Goal: Answer question/provide support: Share knowledge or assist other users

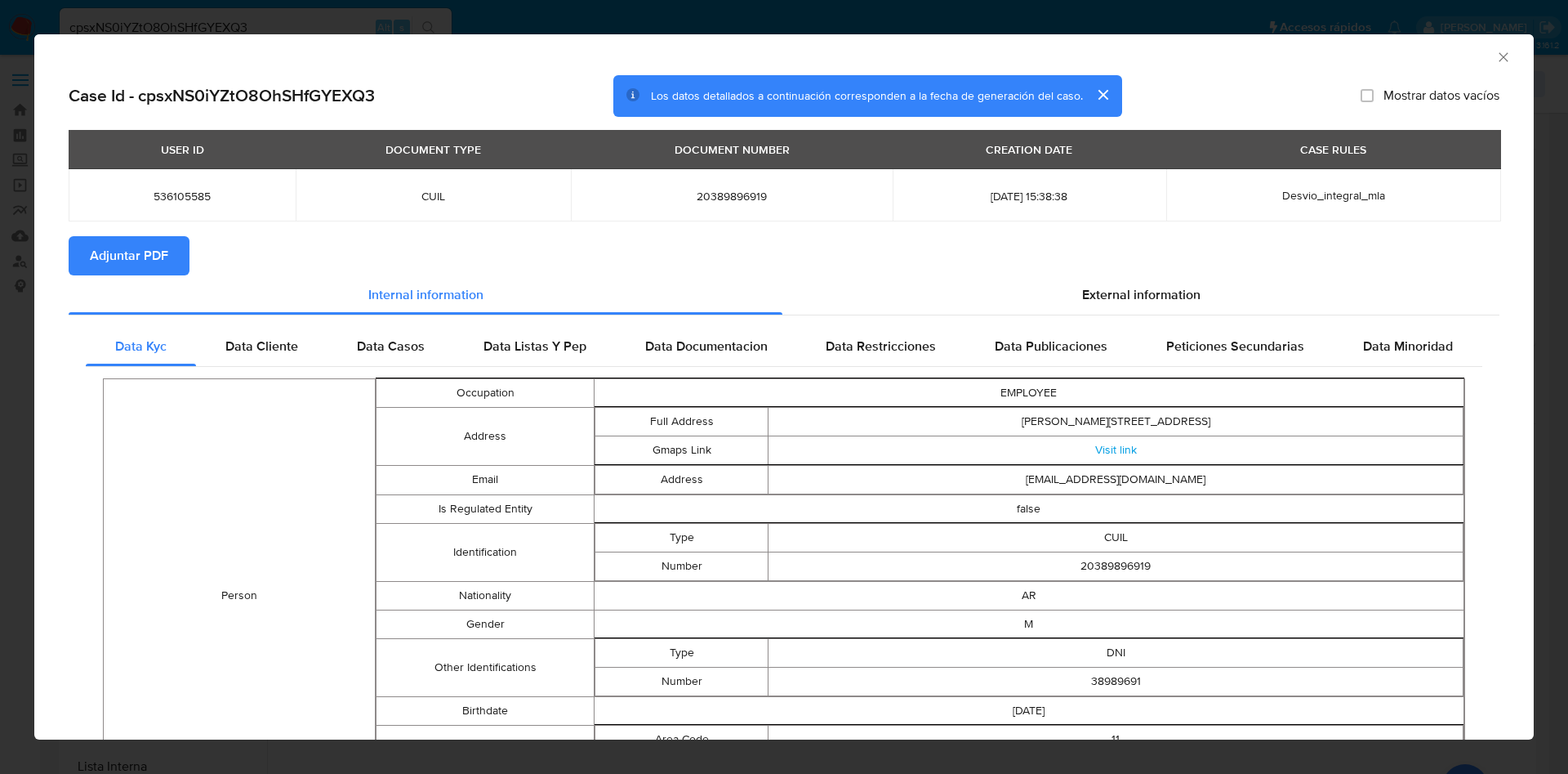
select select "10"
click at [1022, 289] on div "External information" at bounding box center [1141, 295] width 718 height 39
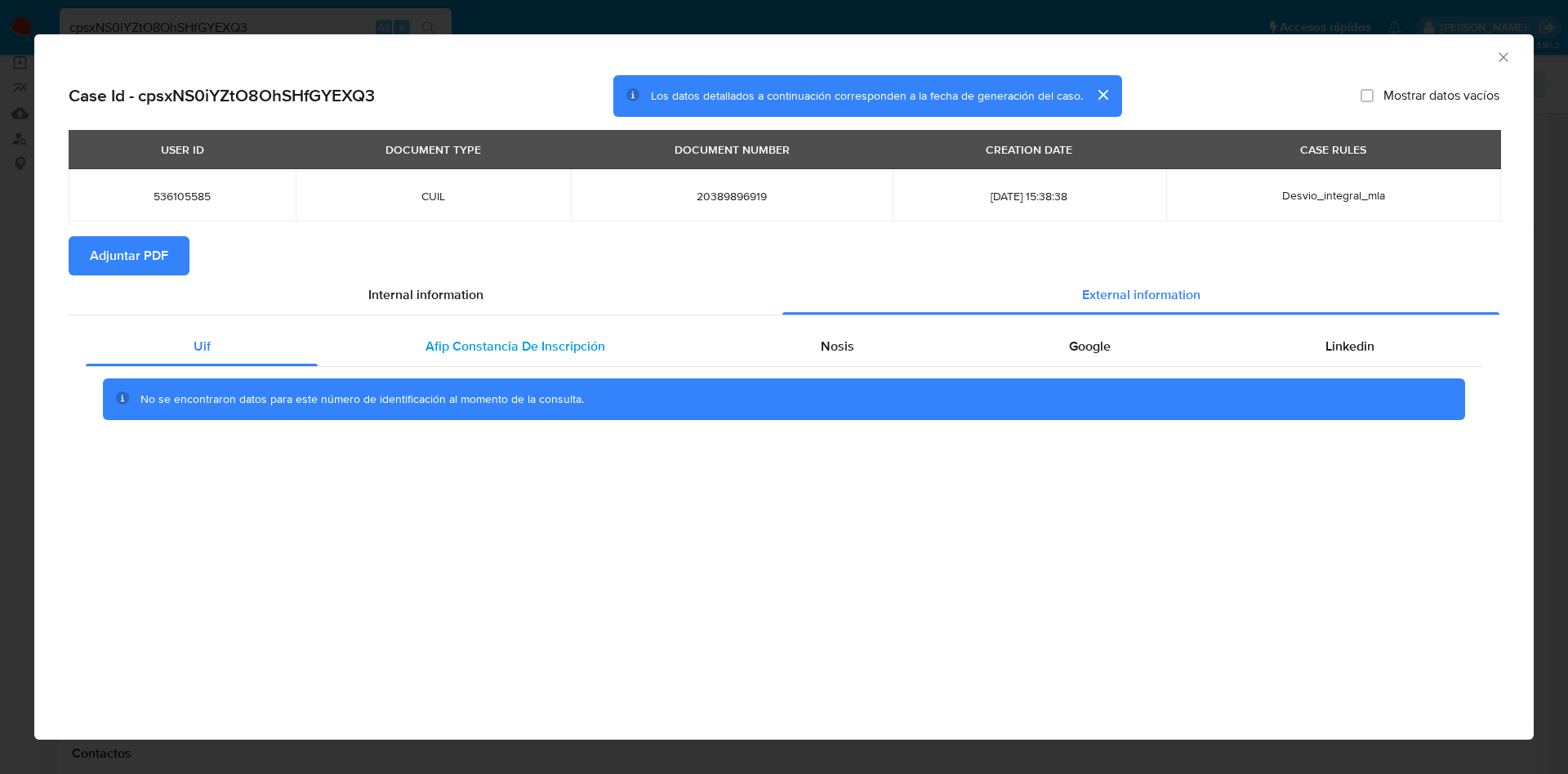
click at [426, 358] on div "Afip Constancia De Inscripción" at bounding box center [515, 346] width 395 height 39
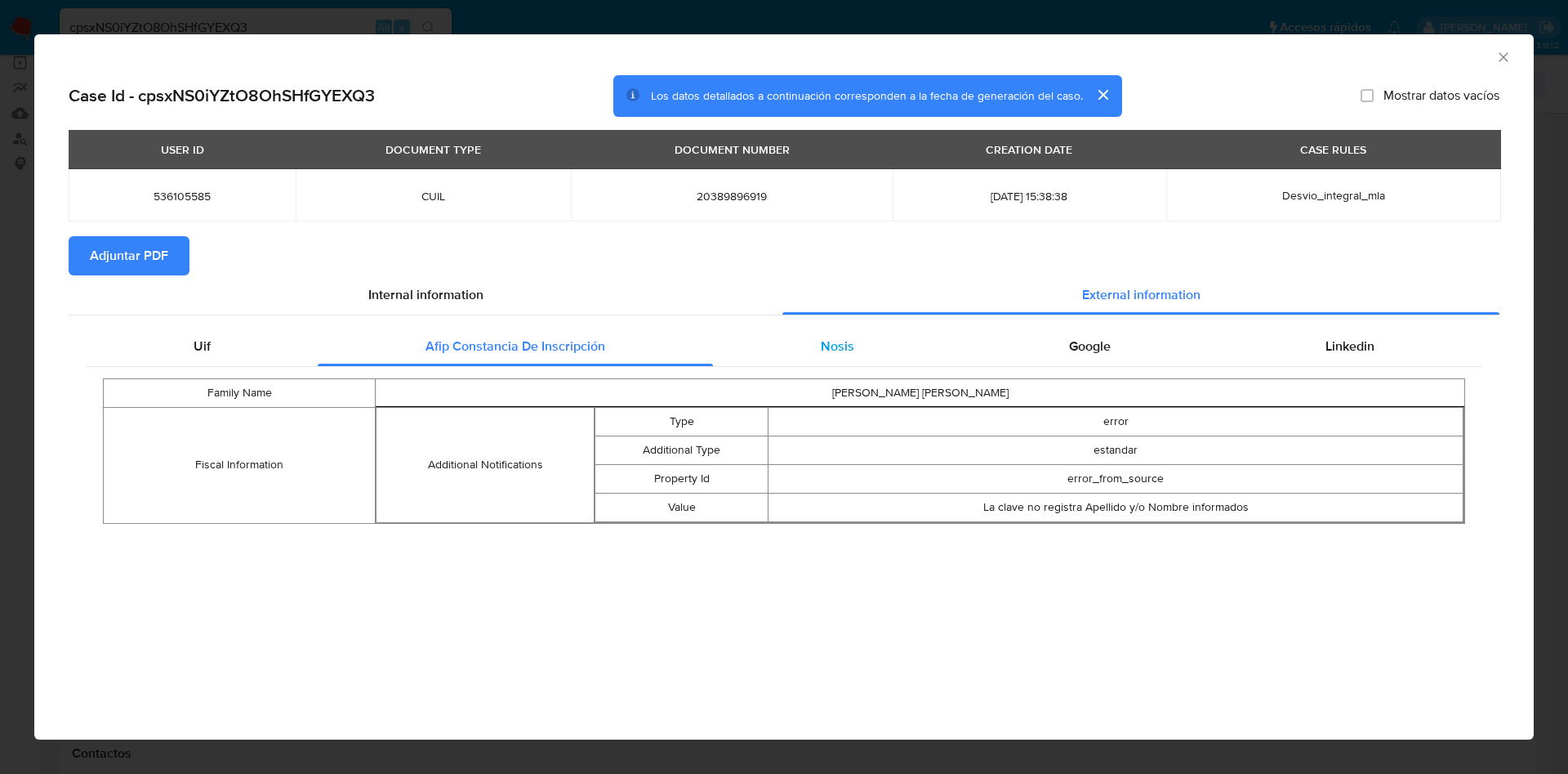
click at [835, 358] on div "Nosis" at bounding box center [838, 346] width 249 height 39
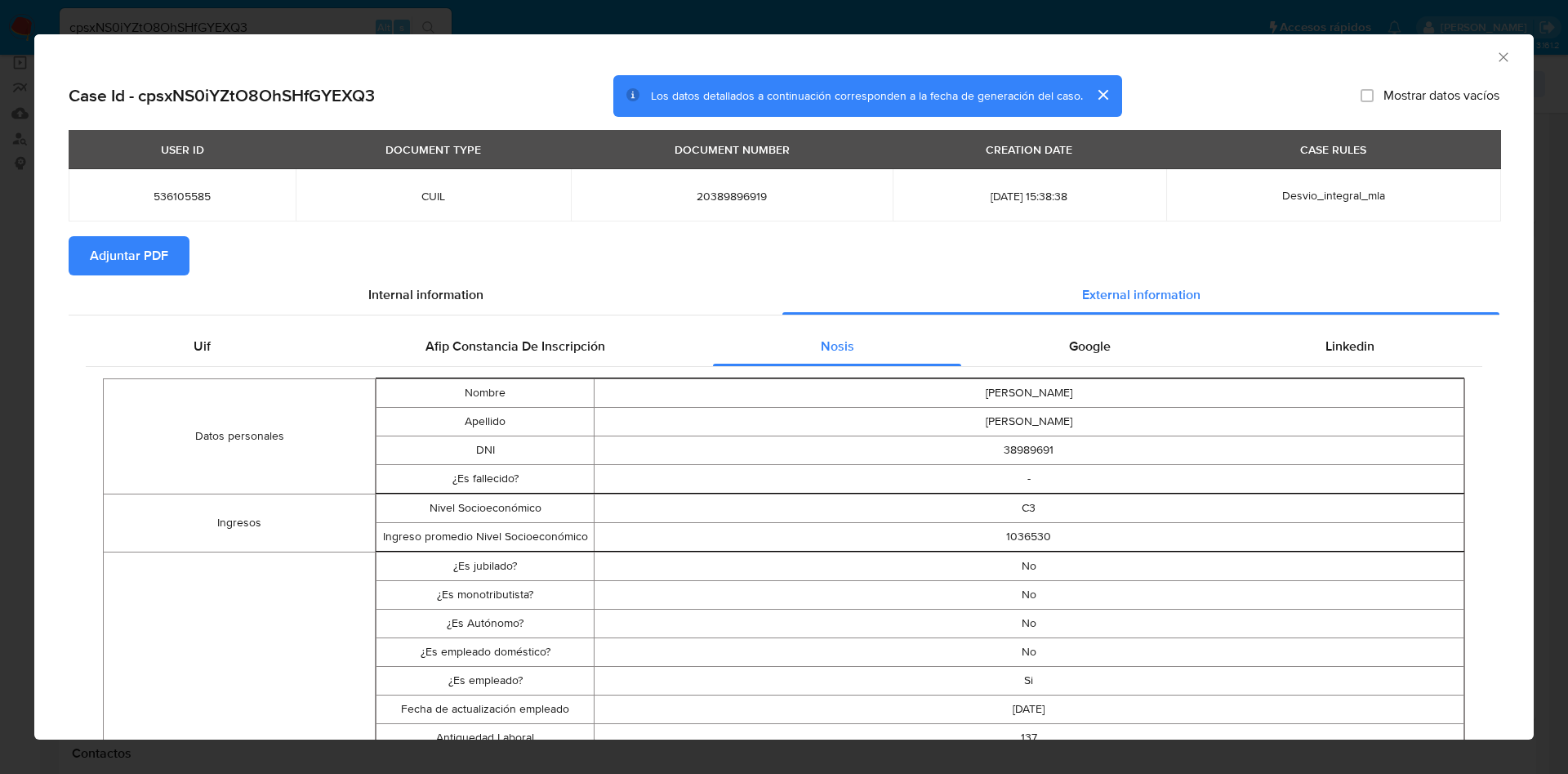
click at [1072, 361] on div "Google" at bounding box center [1089, 346] width 256 height 39
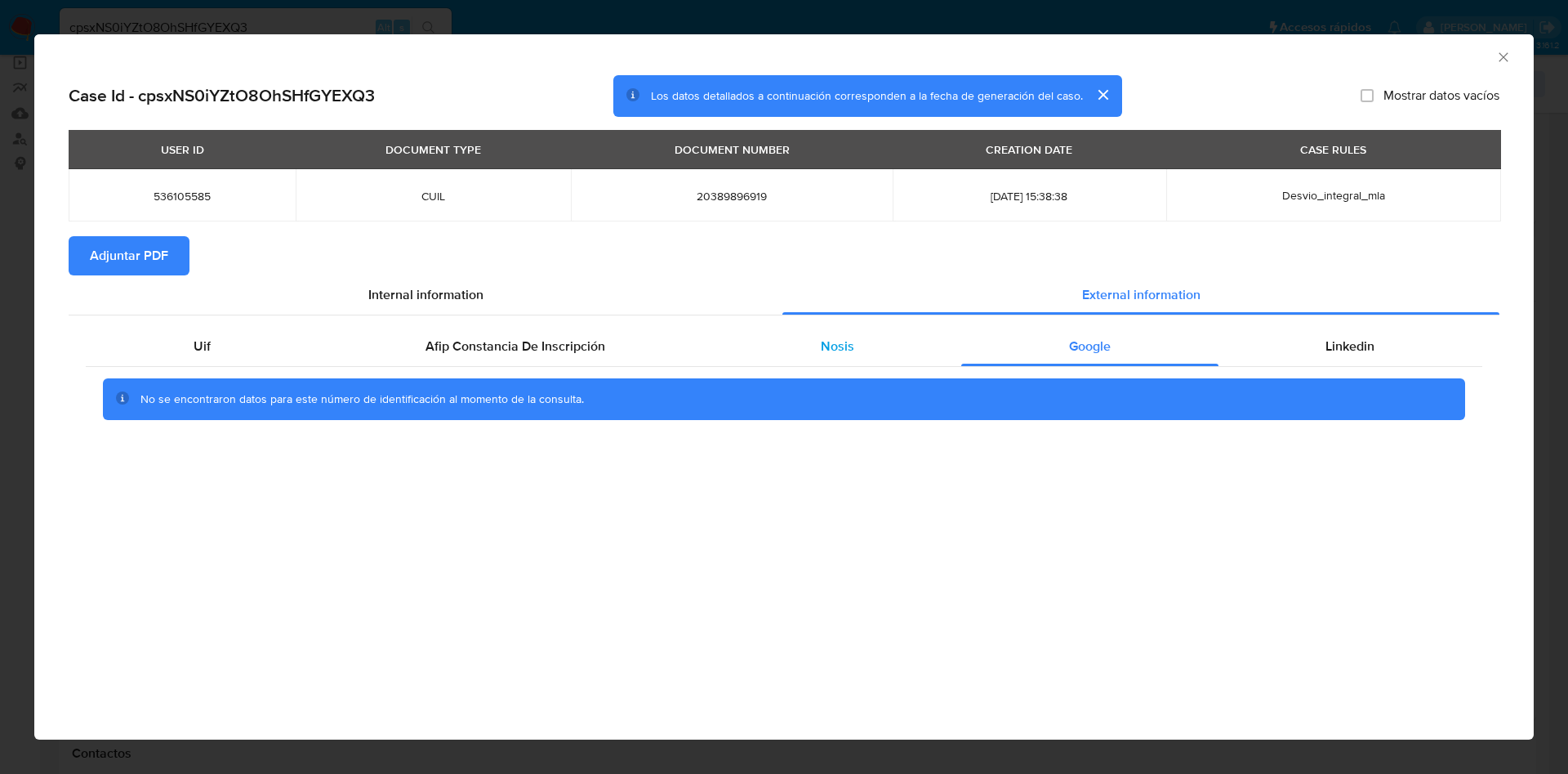
click at [832, 332] on div "Nosis" at bounding box center [838, 346] width 249 height 39
